Goal: Use online tool/utility: Utilize a website feature to perform a specific function

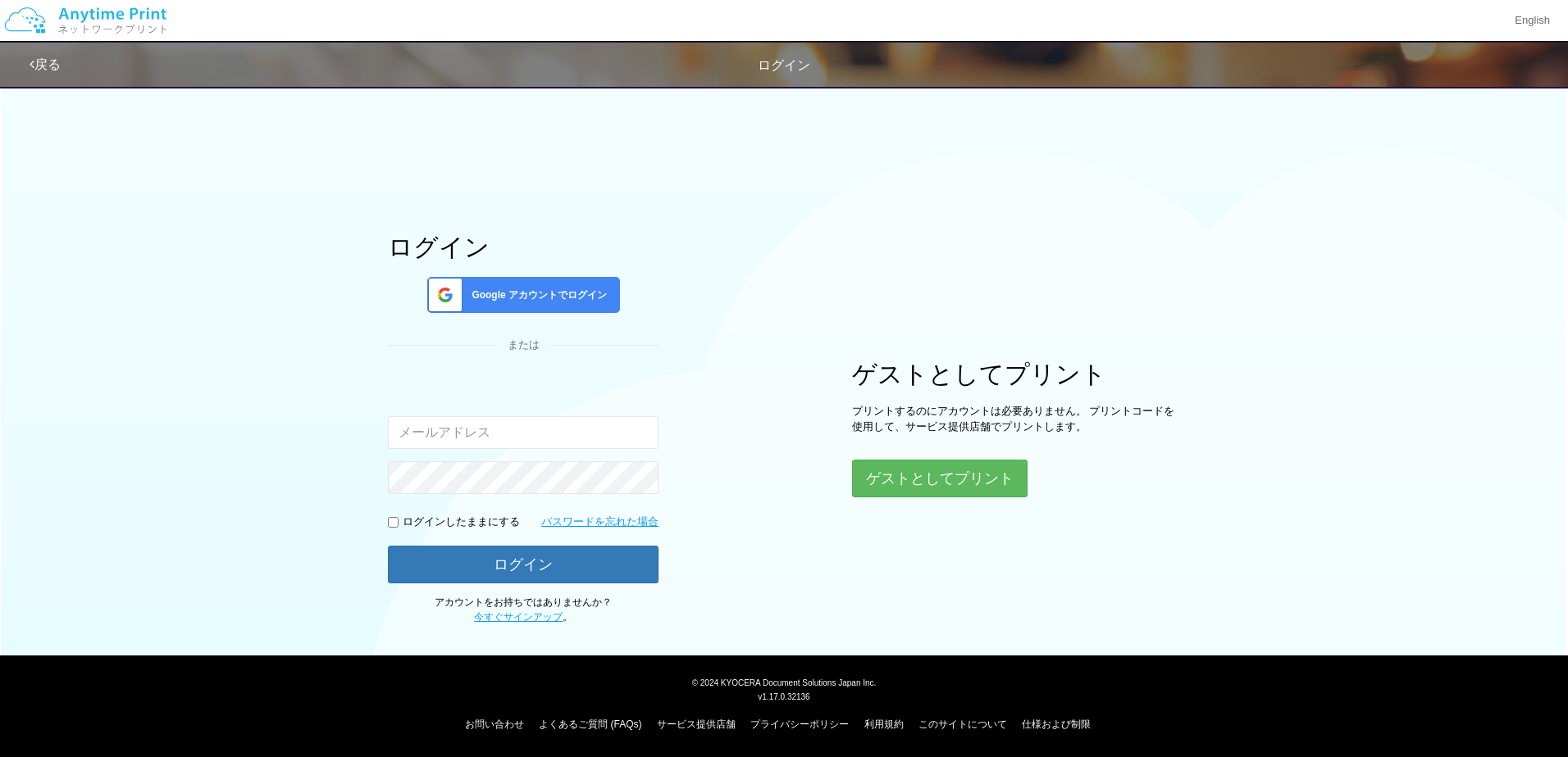
type input "[EMAIL_ADDRESS][DOMAIN_NAME]"
click at [575, 296] on span "Google アカウントでログイン" at bounding box center [536, 296] width 142 height 14
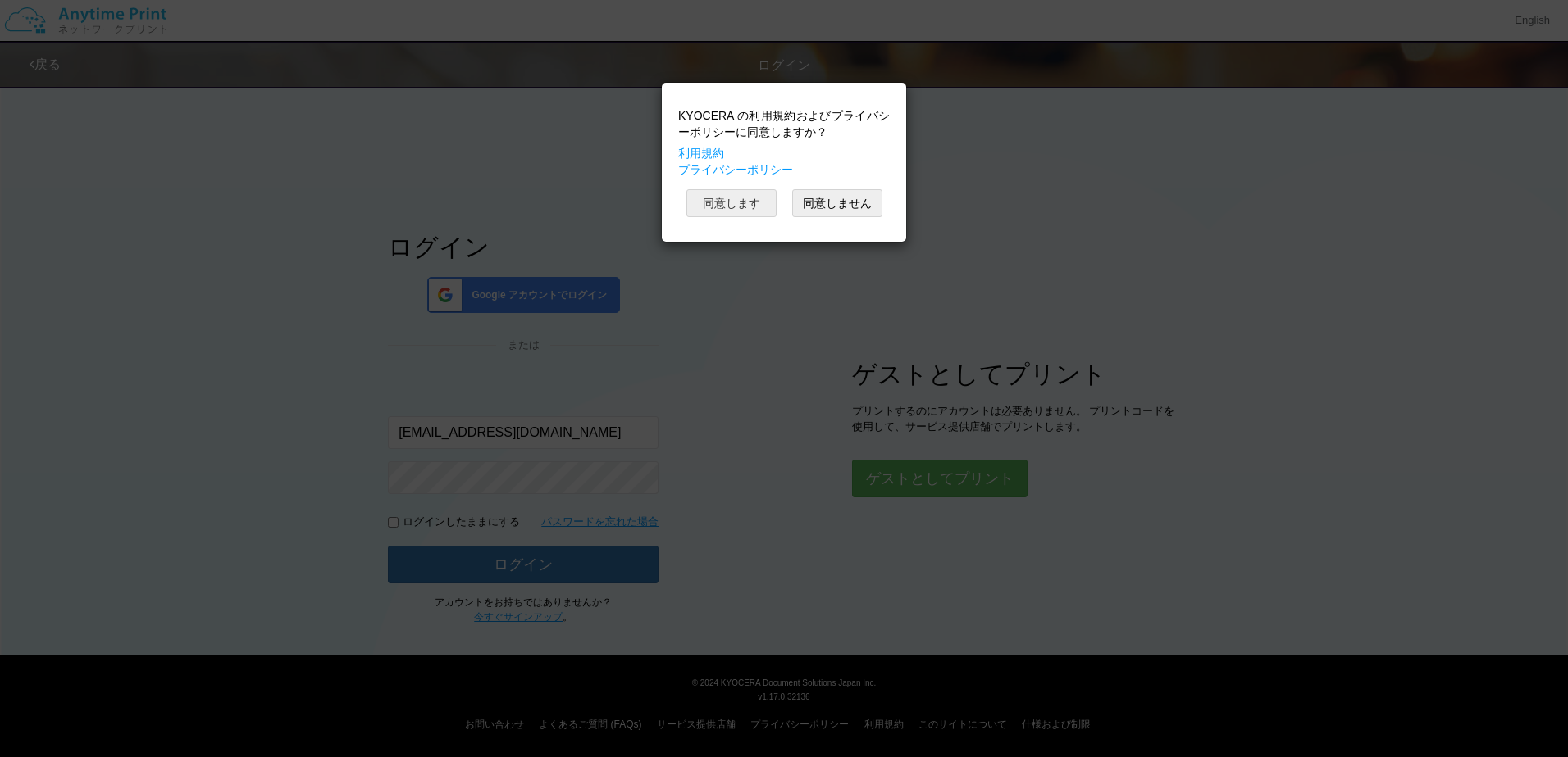
click at [738, 201] on button "同意します" at bounding box center [732, 203] width 90 height 28
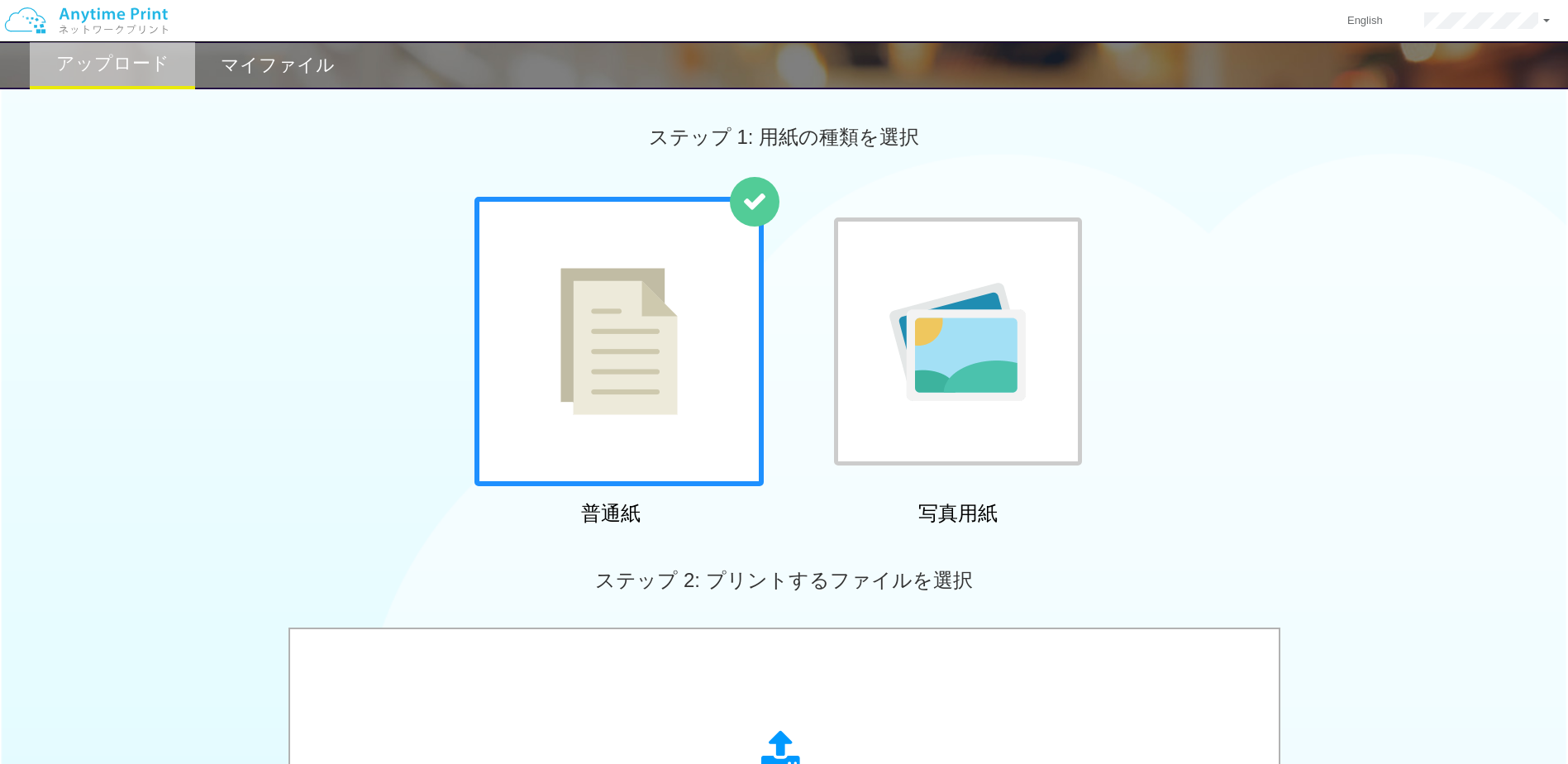
scroll to position [331, 0]
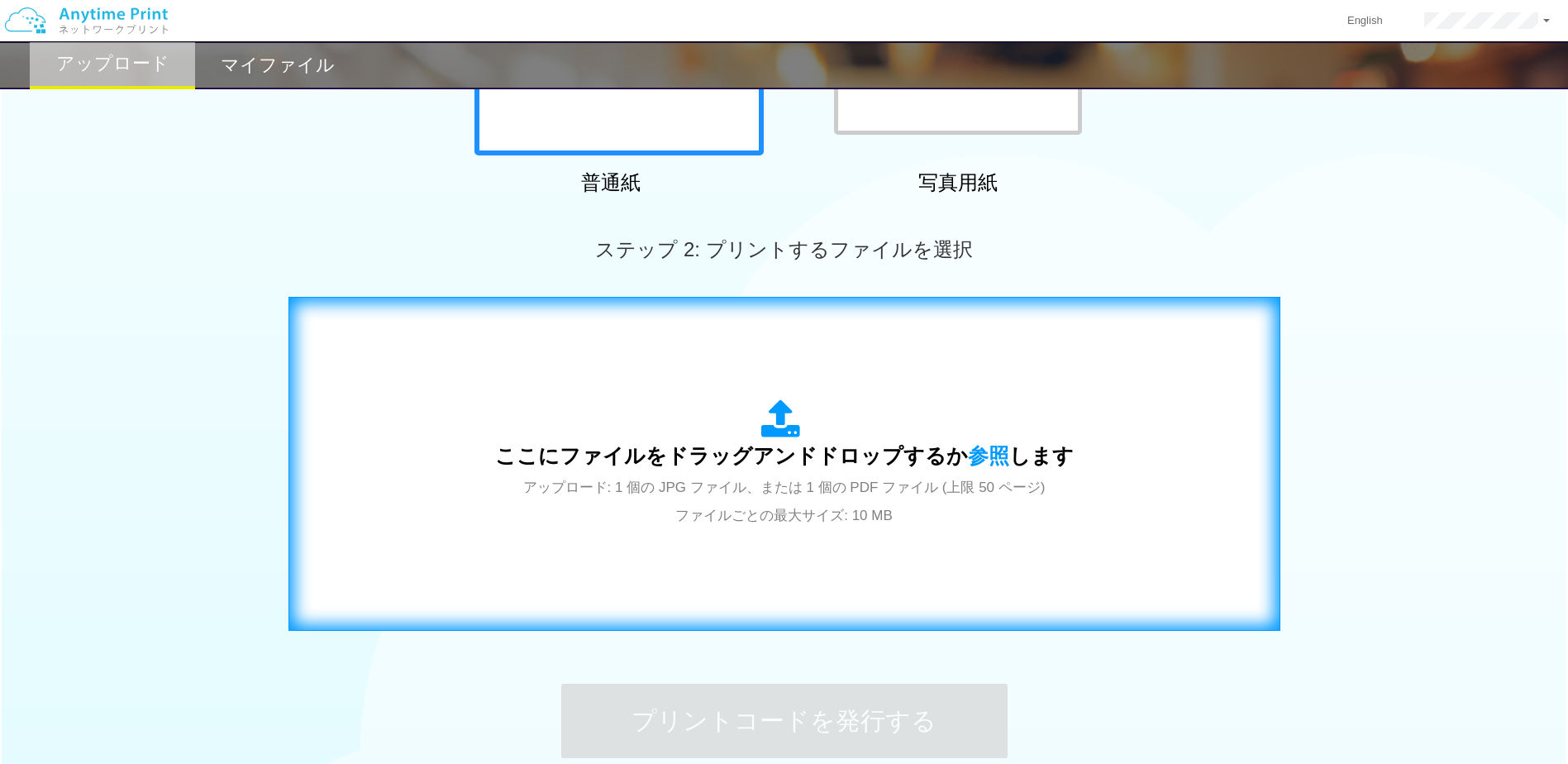
click at [761, 453] on span "ここにファイルをドラッグアンドドロップするか 参照 します" at bounding box center [784, 456] width 578 height 23
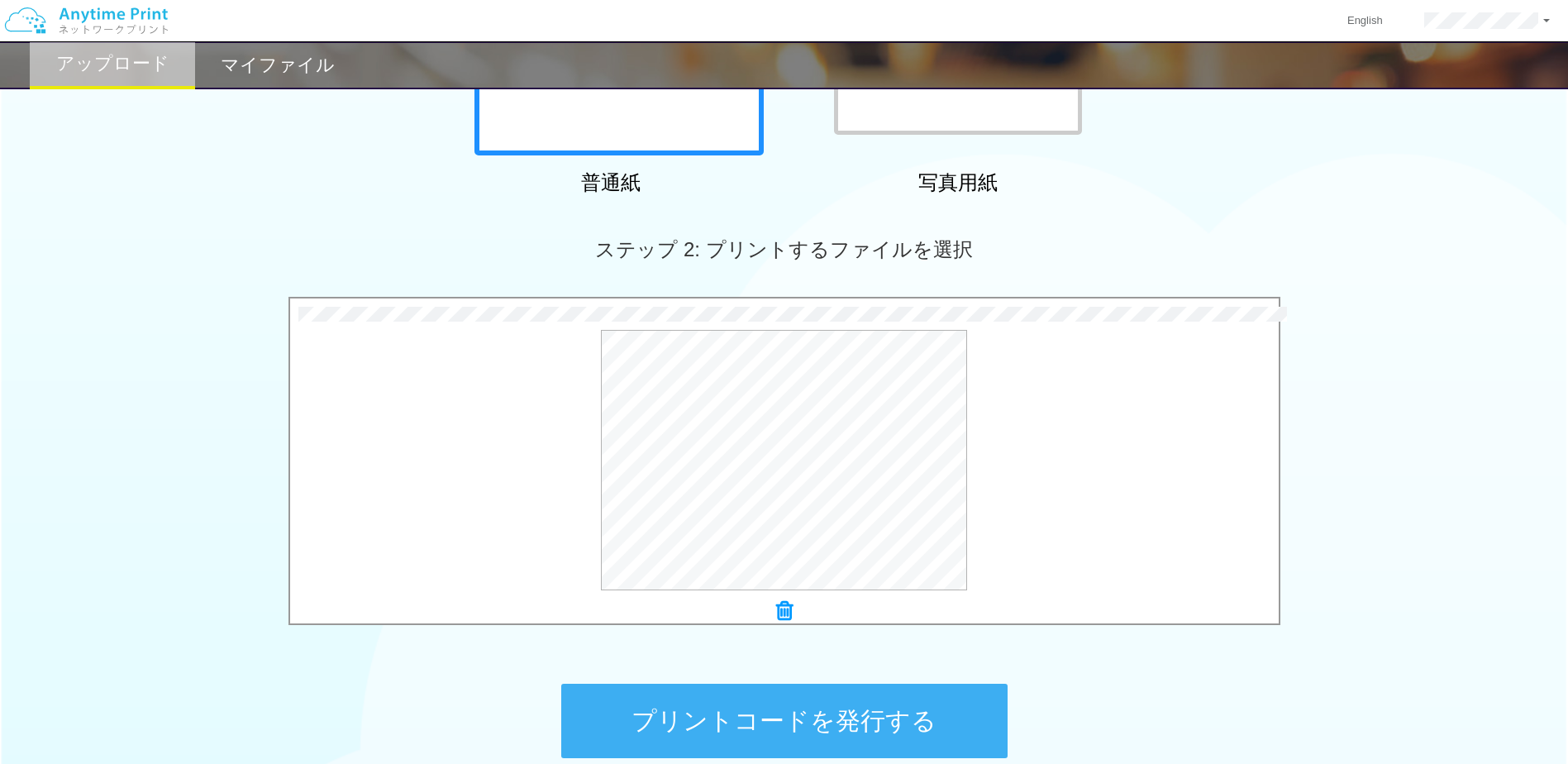
click at [902, 711] on button "プリントコードを発行する" at bounding box center [784, 721] width 446 height 75
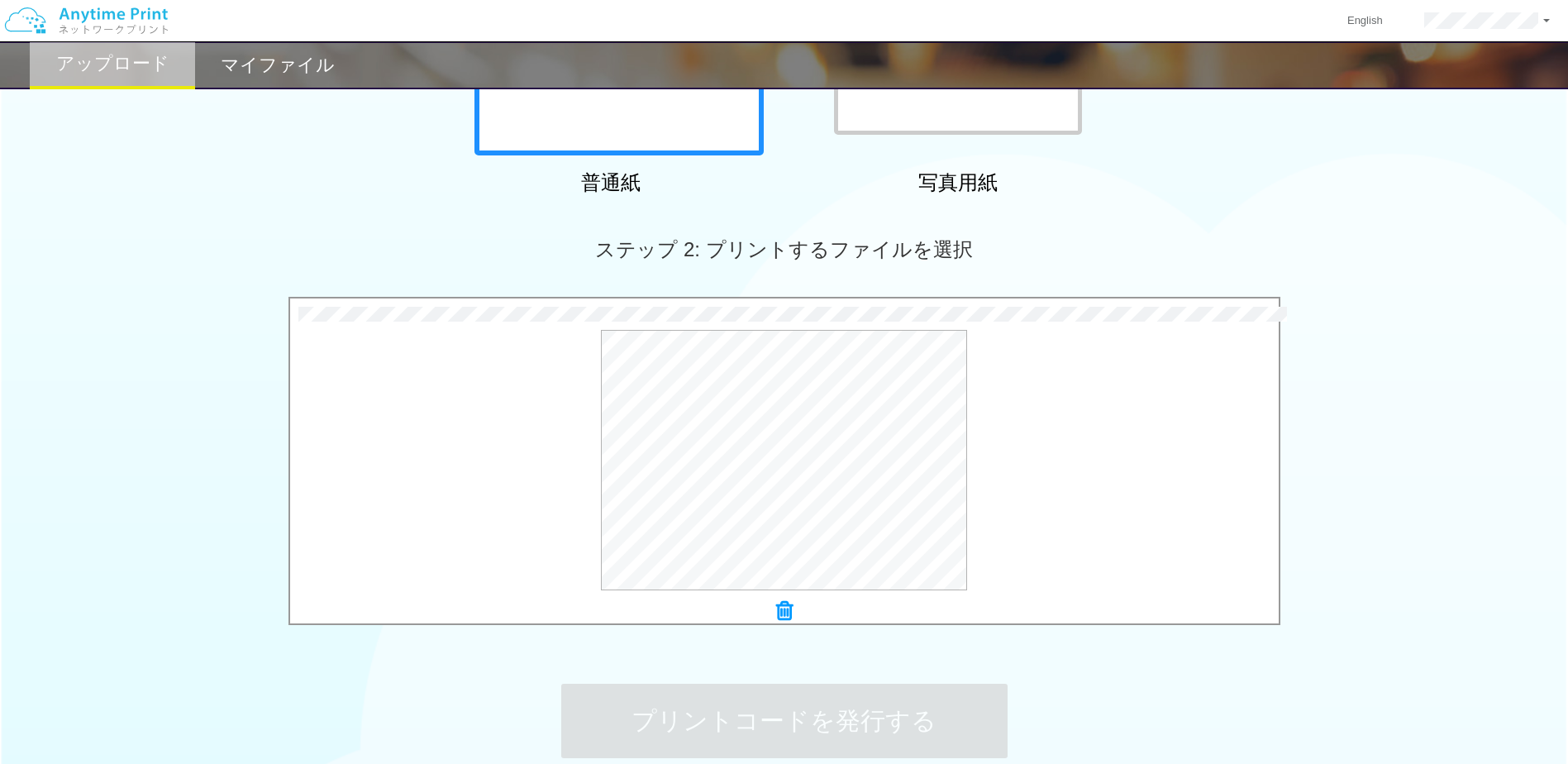
scroll to position [0, 0]
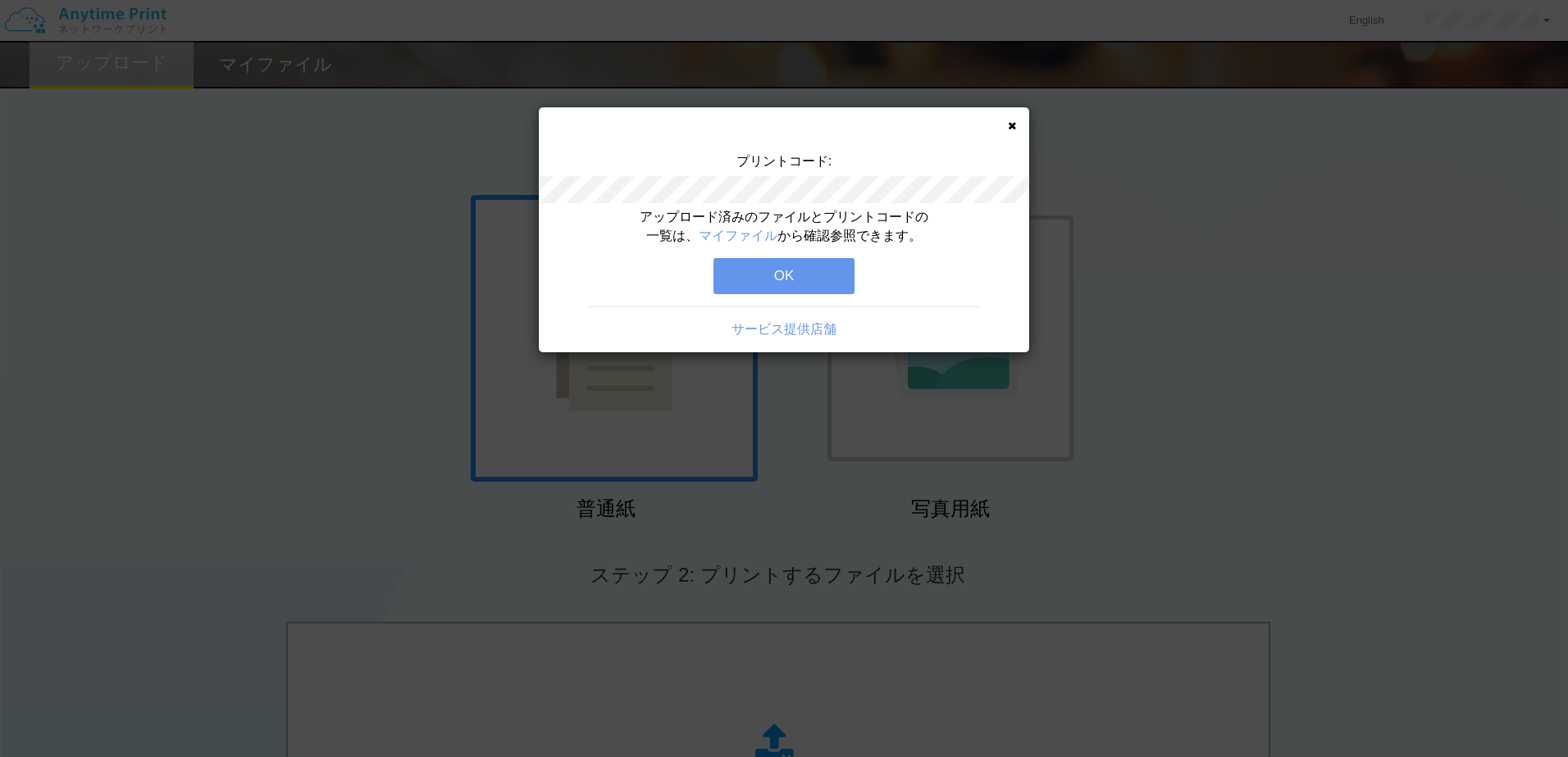
click at [811, 289] on button "OK" at bounding box center [784, 276] width 141 height 36
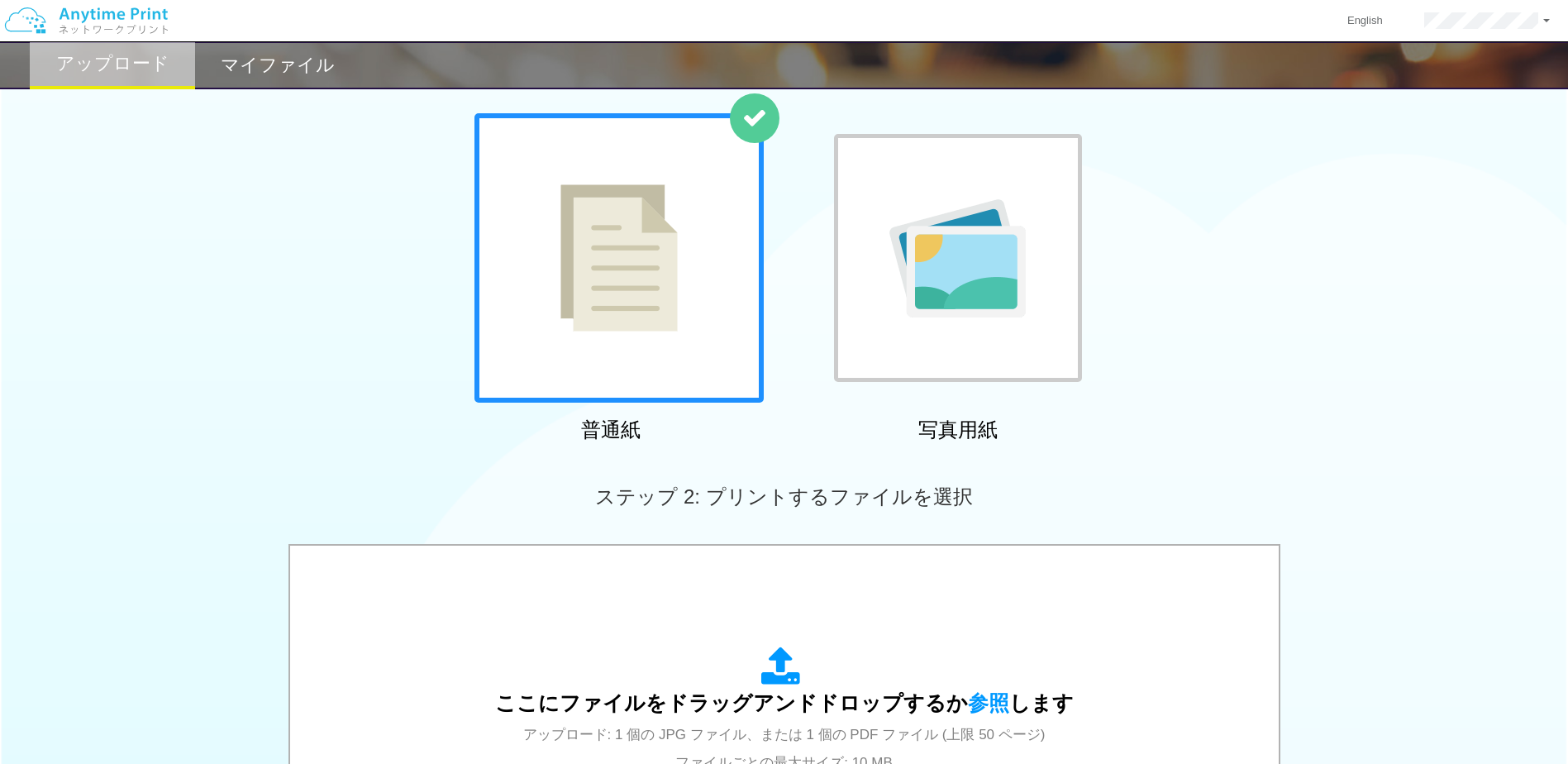
scroll to position [248, 0]
